Goal: Task Accomplishment & Management: Use online tool/utility

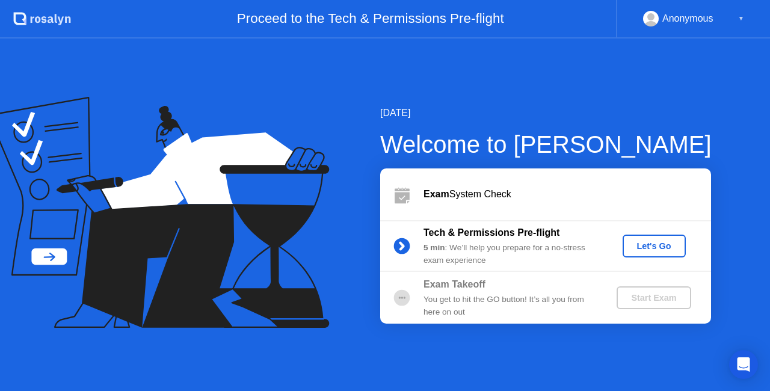
click at [634, 246] on div "Let's Go" at bounding box center [655, 246] width 54 height 10
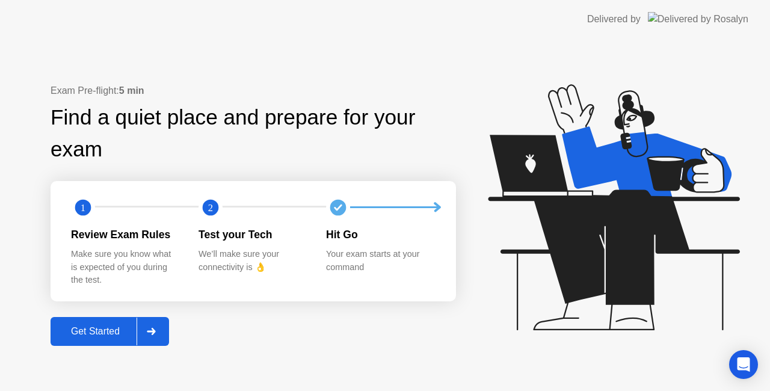
click at [116, 329] on div "Get Started" at bounding box center [95, 331] width 82 height 11
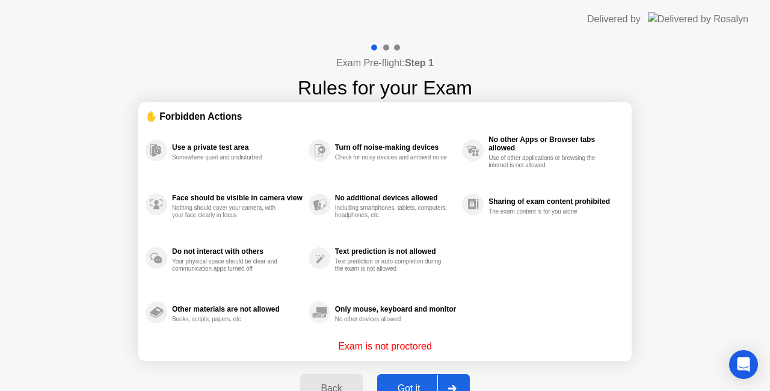
click at [410, 380] on button "Got it" at bounding box center [423, 388] width 93 height 29
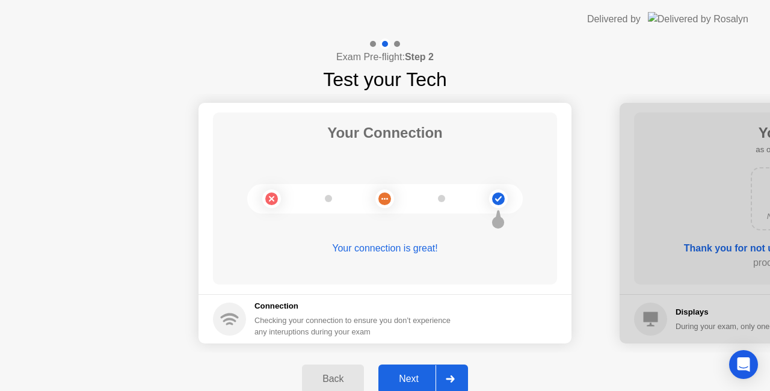
click at [414, 377] on div "Next" at bounding box center [409, 379] width 54 height 11
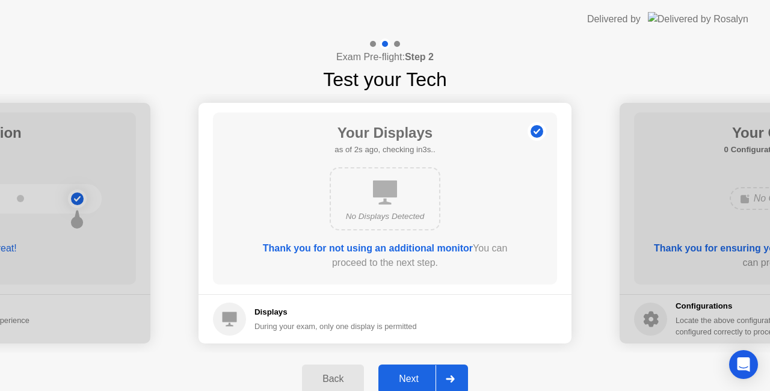
click at [414, 377] on div "Next" at bounding box center [409, 379] width 54 height 11
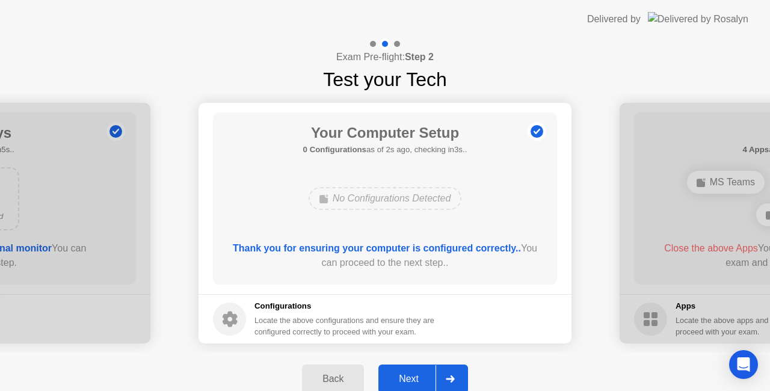
click at [414, 377] on div "Next" at bounding box center [409, 379] width 54 height 11
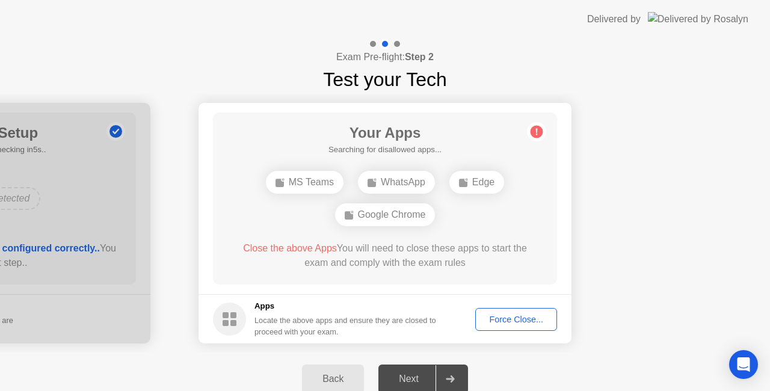
click at [496, 321] on div "Force Close..." at bounding box center [516, 320] width 73 height 10
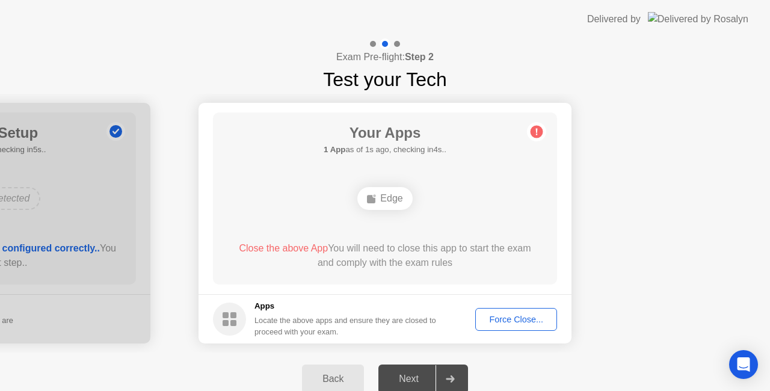
click at [501, 320] on div "Force Close..." at bounding box center [516, 320] width 73 height 10
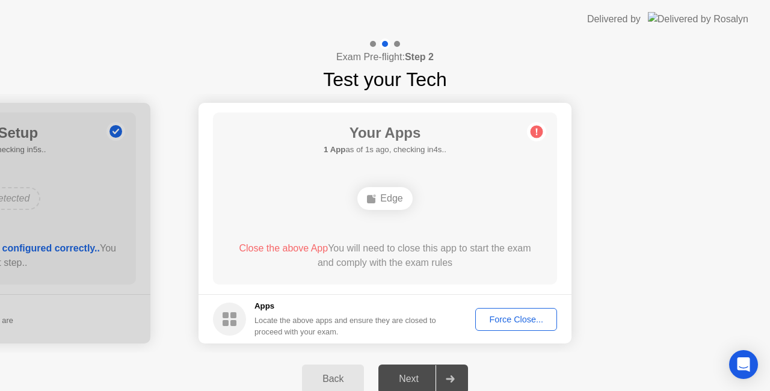
click at [508, 312] on button "Force Close..." at bounding box center [516, 319] width 82 height 23
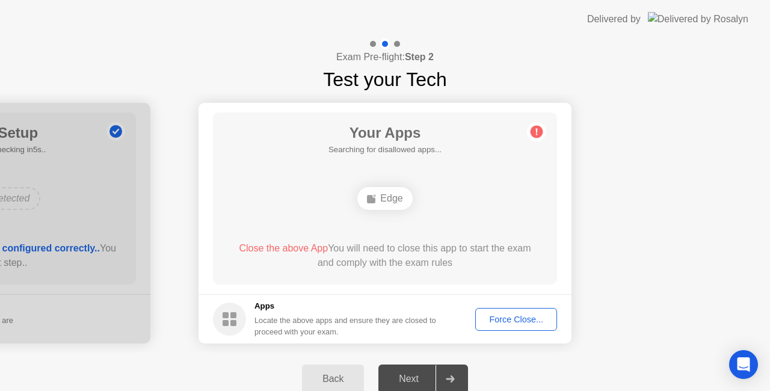
click at [386, 202] on div "Edge" at bounding box center [385, 198] width 55 height 23
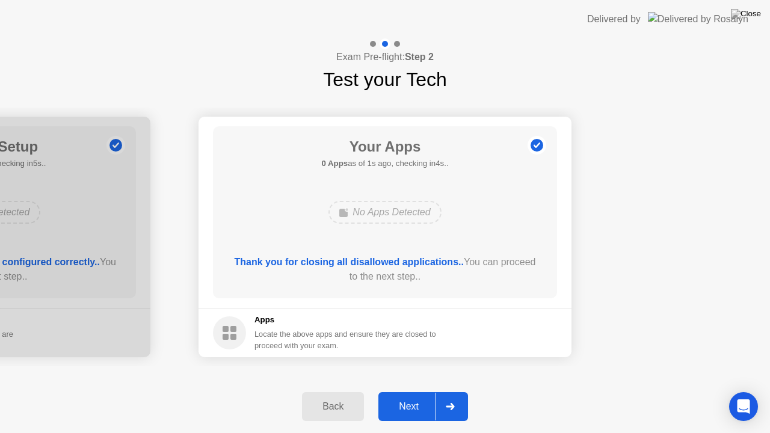
click at [412, 391] on button "Next" at bounding box center [424, 406] width 90 height 29
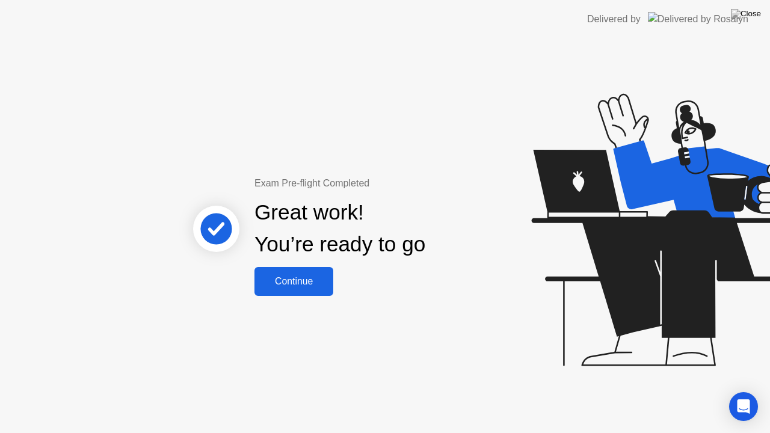
click at [286, 294] on button "Continue" at bounding box center [294, 281] width 79 height 29
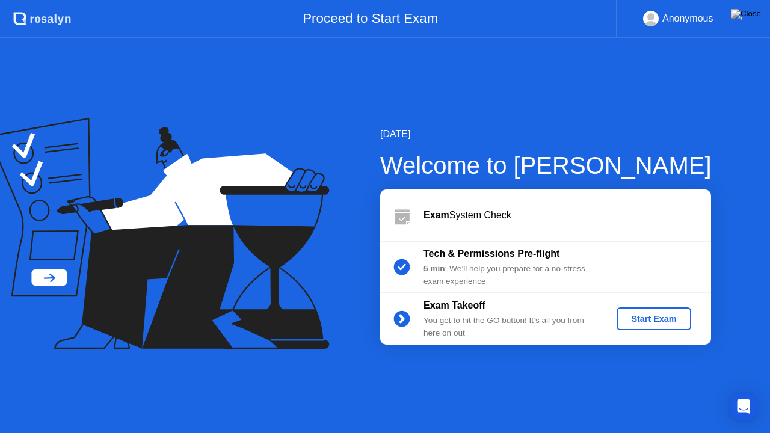
click at [661, 330] on button "Start Exam" at bounding box center [654, 319] width 74 height 23
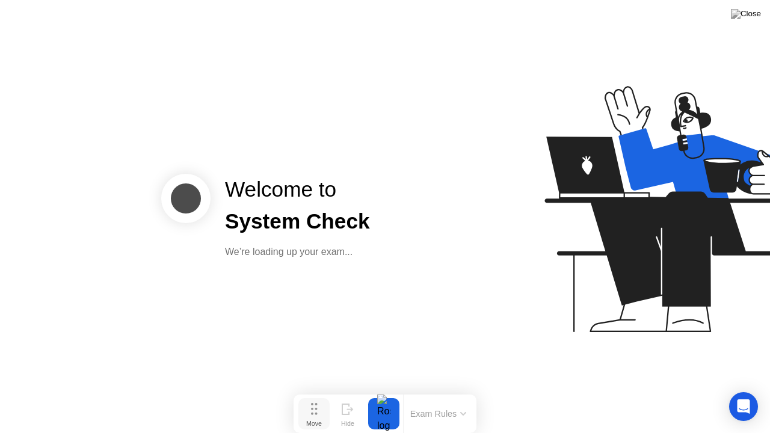
click at [320, 391] on button "Move" at bounding box center [314, 413] width 31 height 31
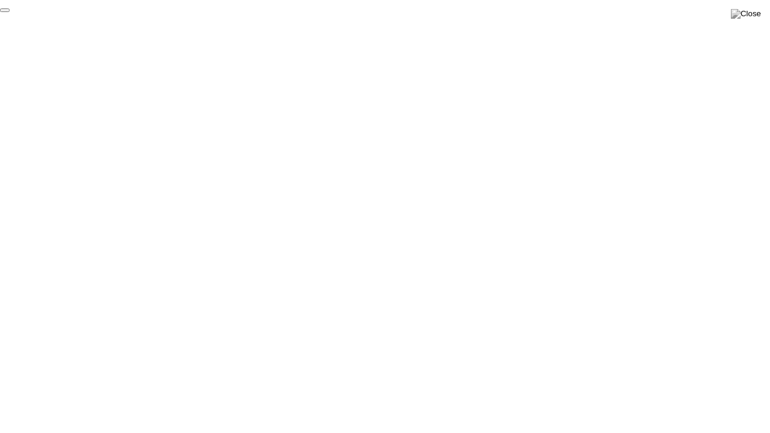
click div "End Proctoring Session"
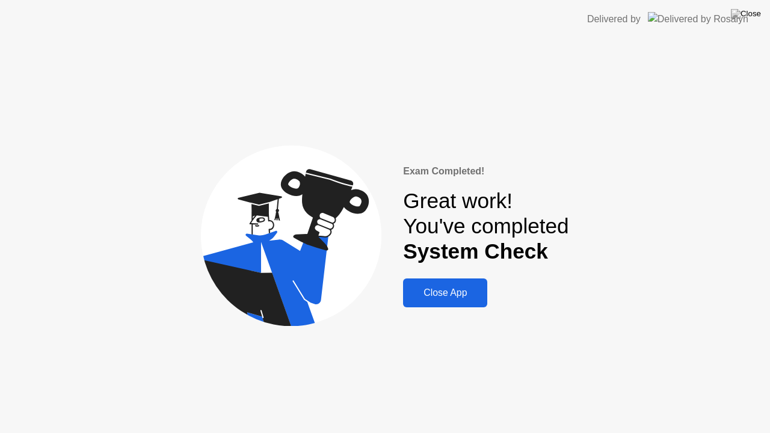
click at [455, 285] on button "Close App" at bounding box center [445, 293] width 84 height 29
